Goal: Find specific page/section: Find specific page/section

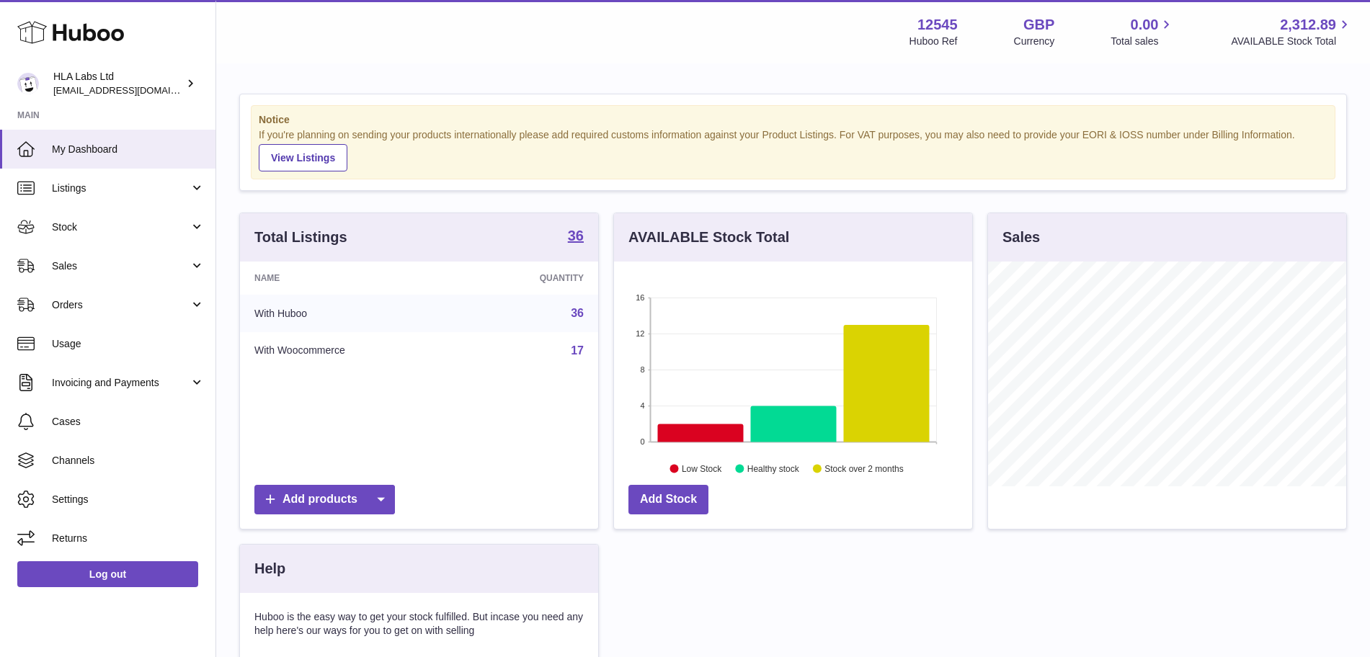
scroll to position [225, 358]
click at [94, 264] on span "Sales" at bounding box center [121, 266] width 138 height 14
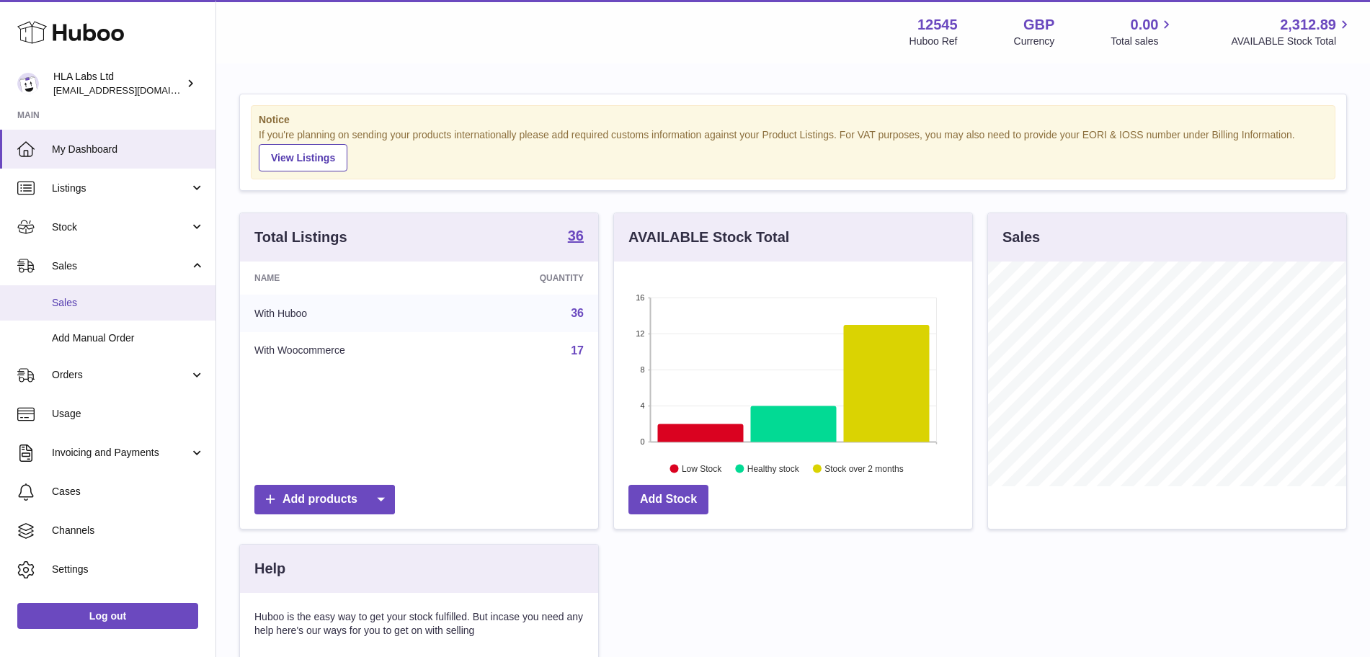
click at [88, 301] on span "Sales" at bounding box center [128, 303] width 153 height 14
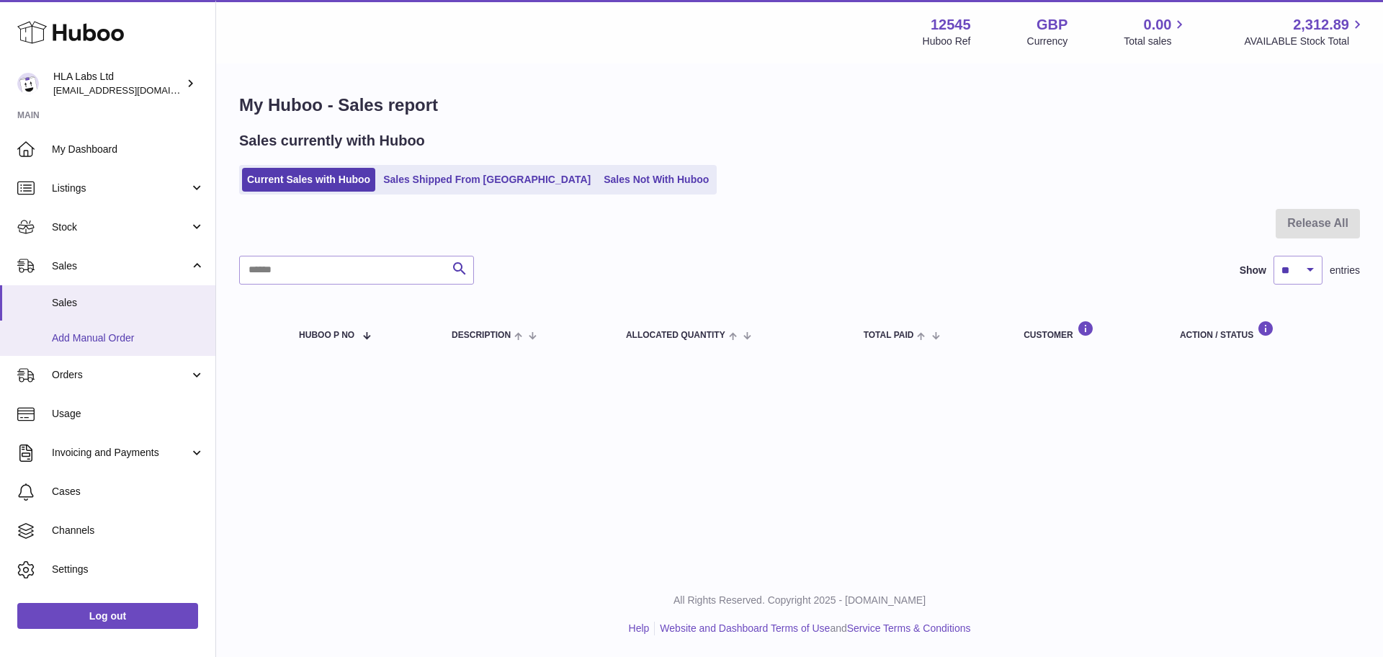
click at [127, 342] on span "Add Manual Order" at bounding box center [128, 338] width 153 height 14
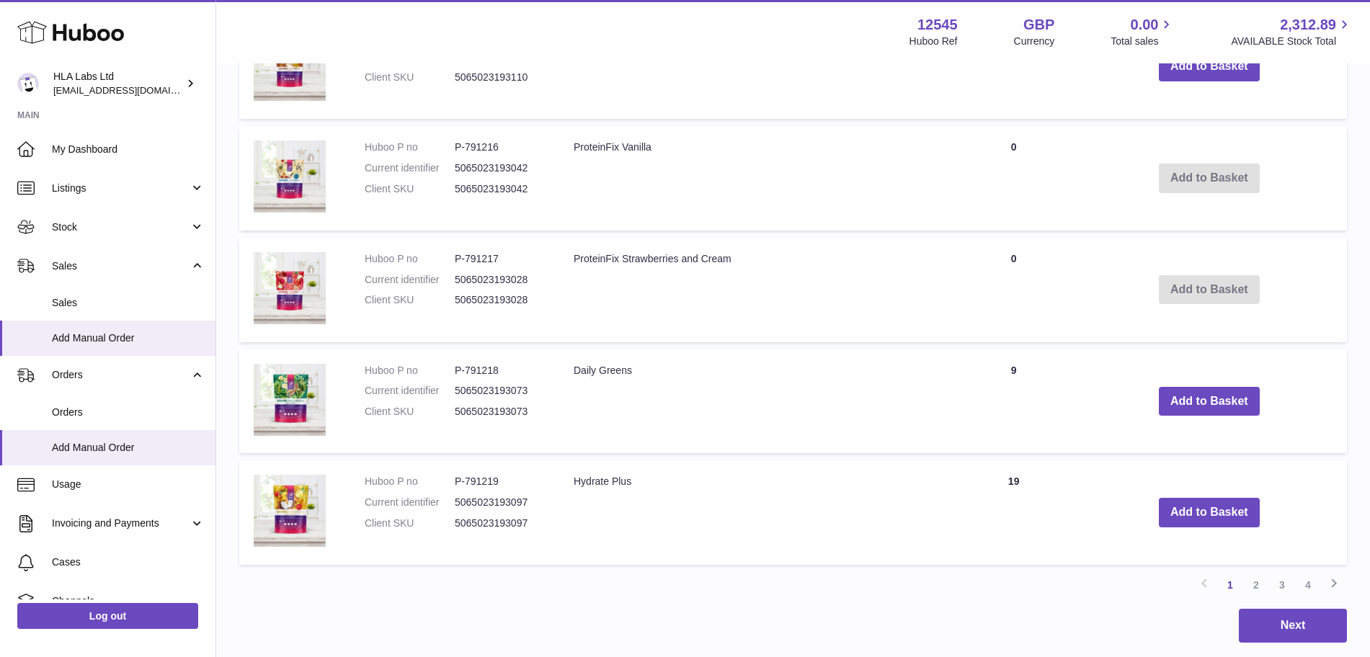
scroll to position [1130, 0]
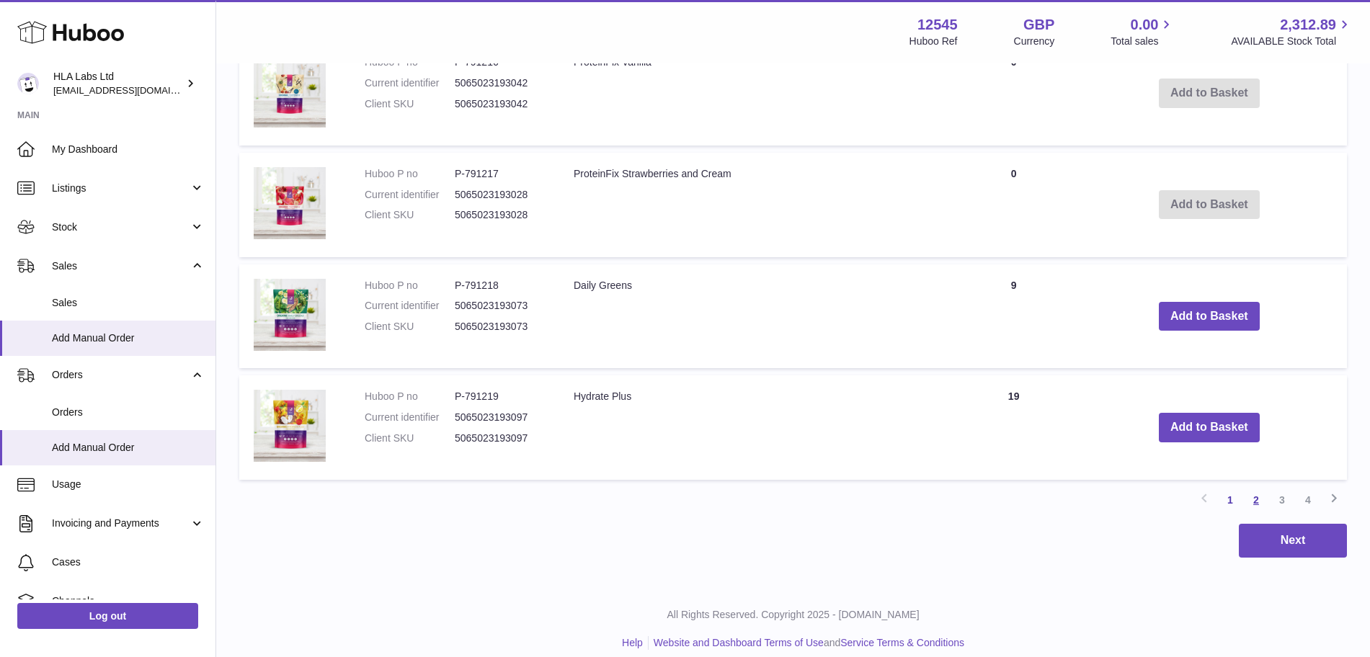
click at [1258, 487] on link "2" at bounding box center [1256, 500] width 26 height 26
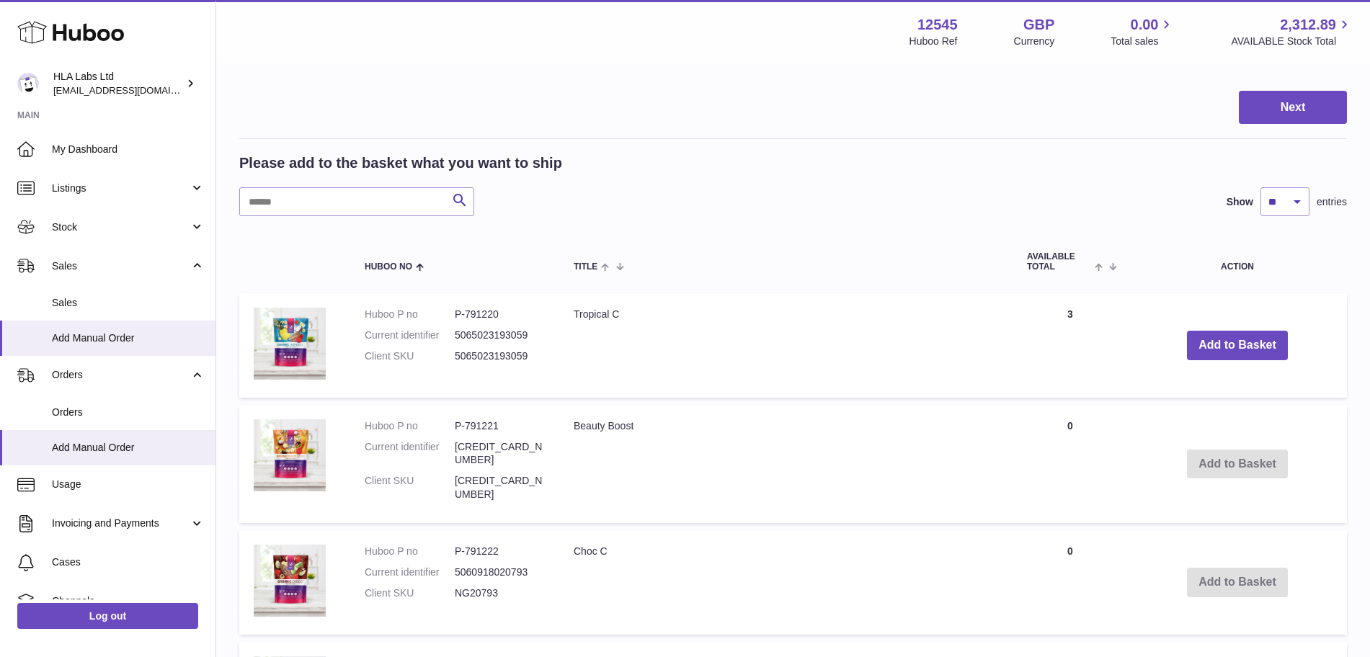
scroll to position [193, 0]
